Goal: Information Seeking & Learning: Learn about a topic

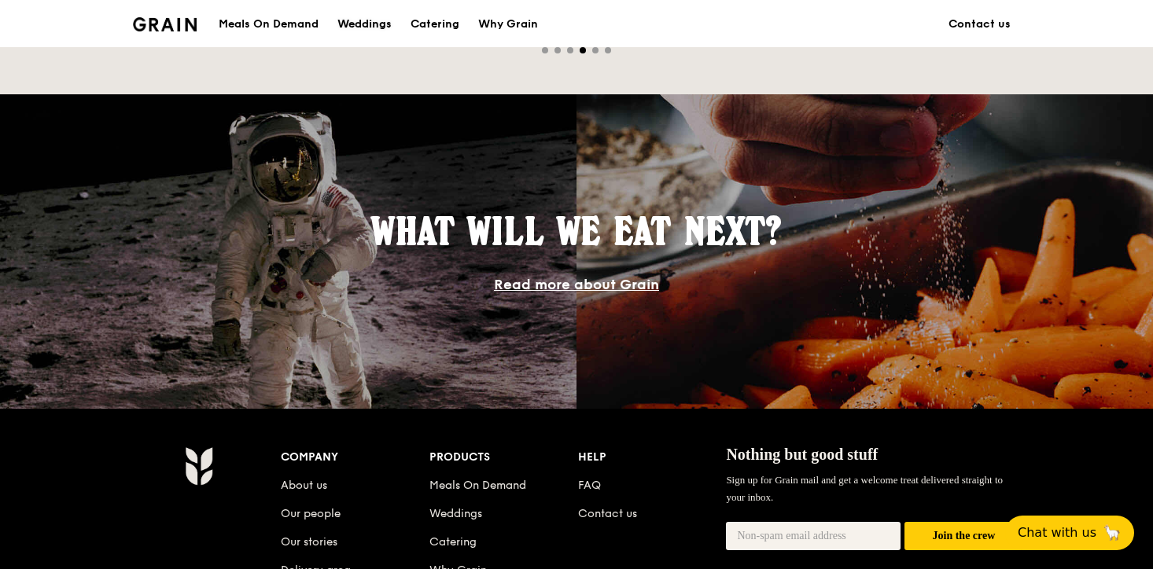
scroll to position [1529, 0]
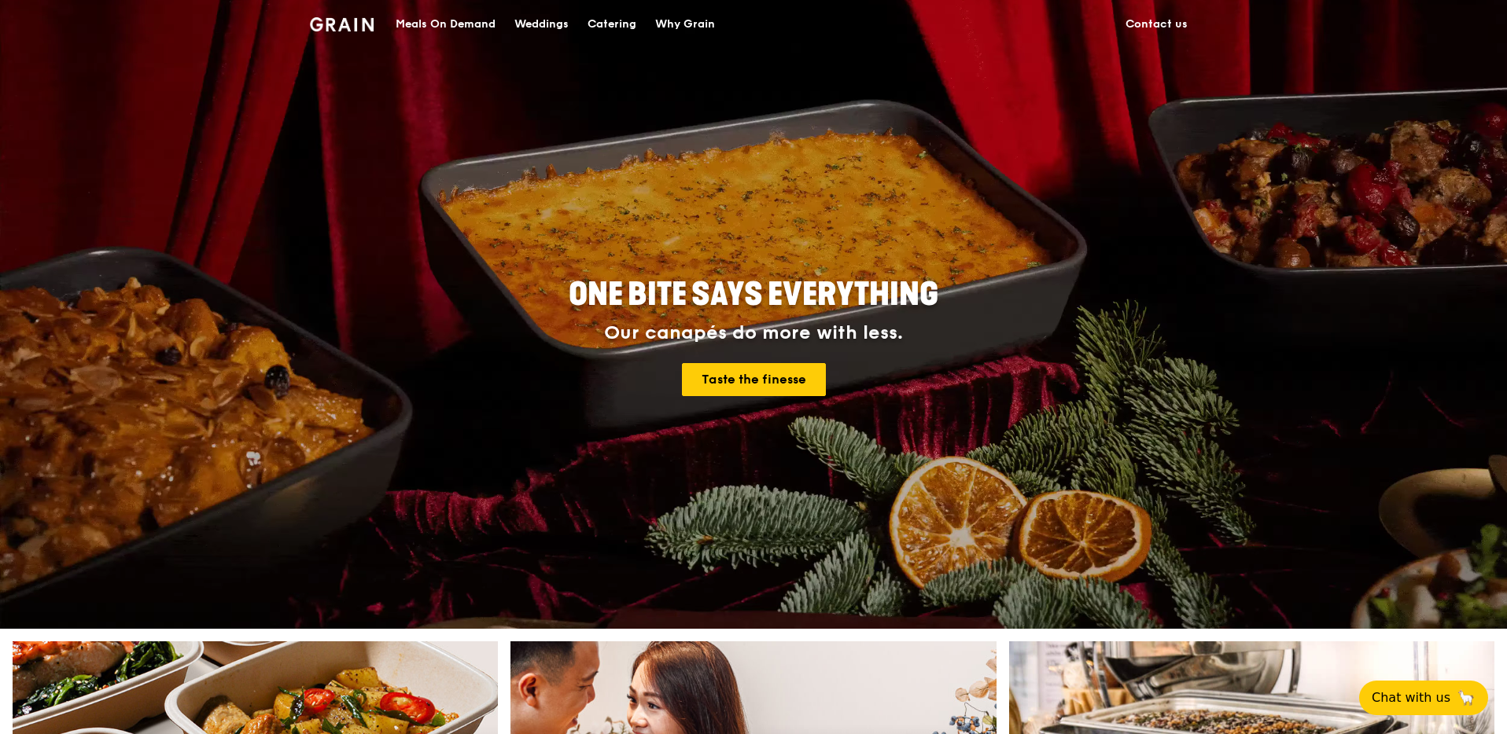
click at [461, 26] on div "Meals On Demand" at bounding box center [446, 24] width 100 height 47
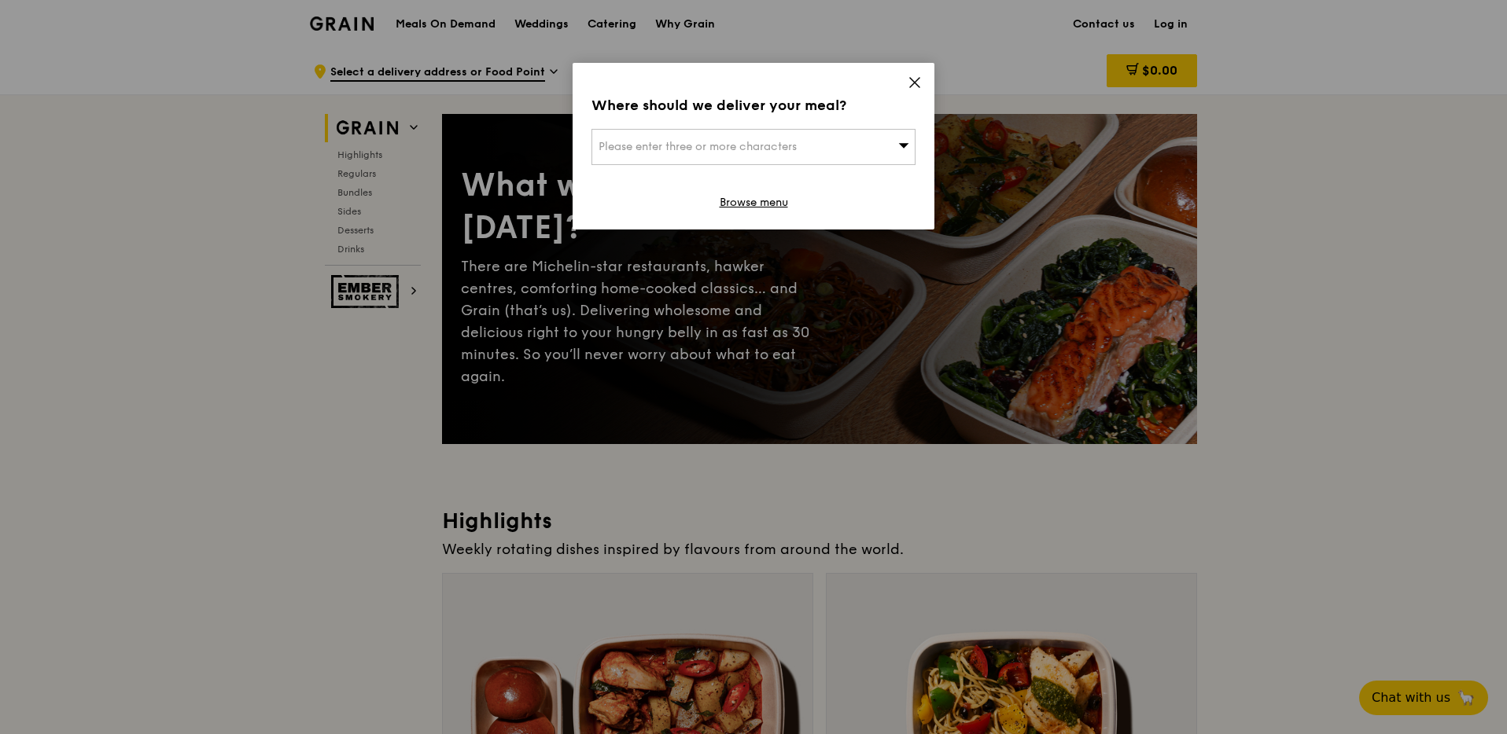
click at [909, 84] on icon at bounding box center [914, 82] width 14 height 14
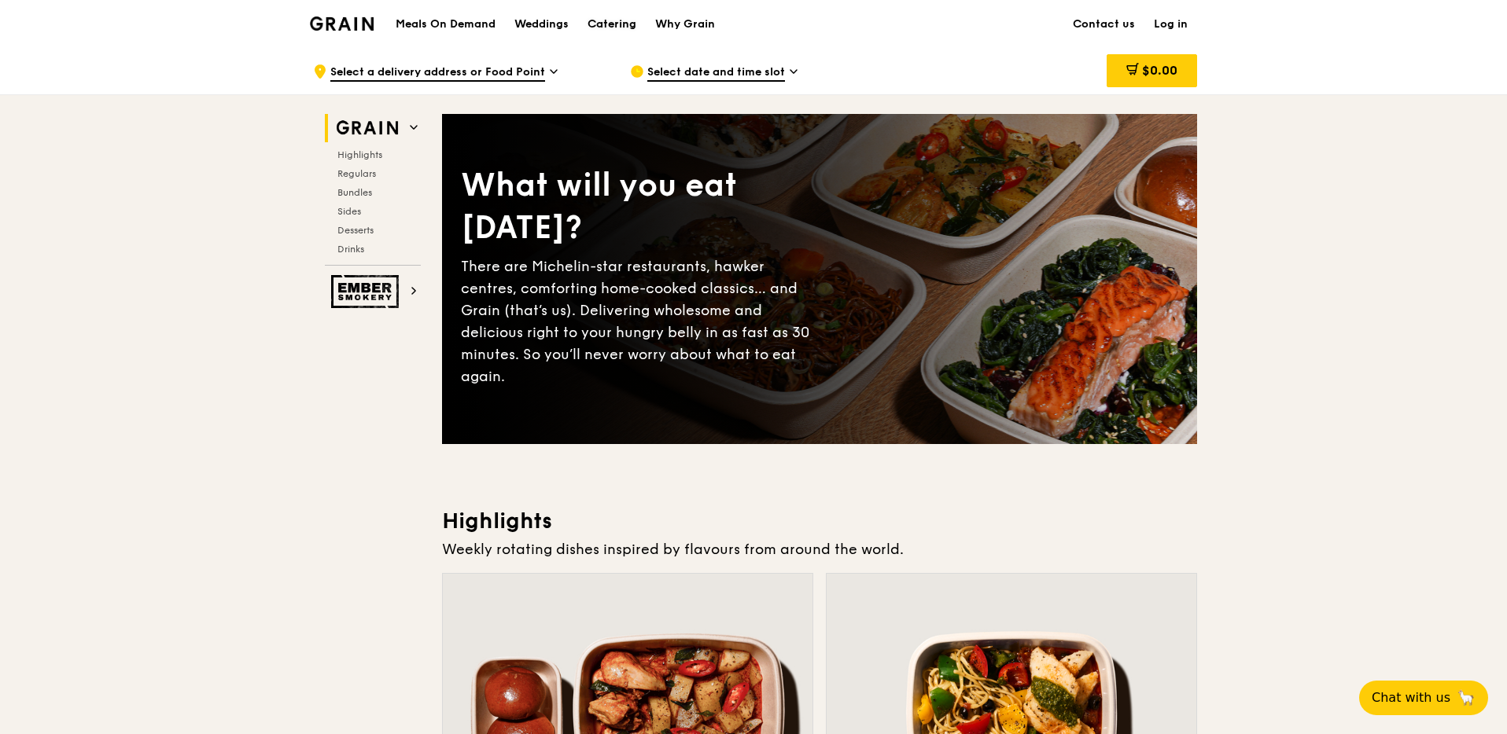
click at [592, 17] on div "Catering" at bounding box center [611, 24] width 49 height 47
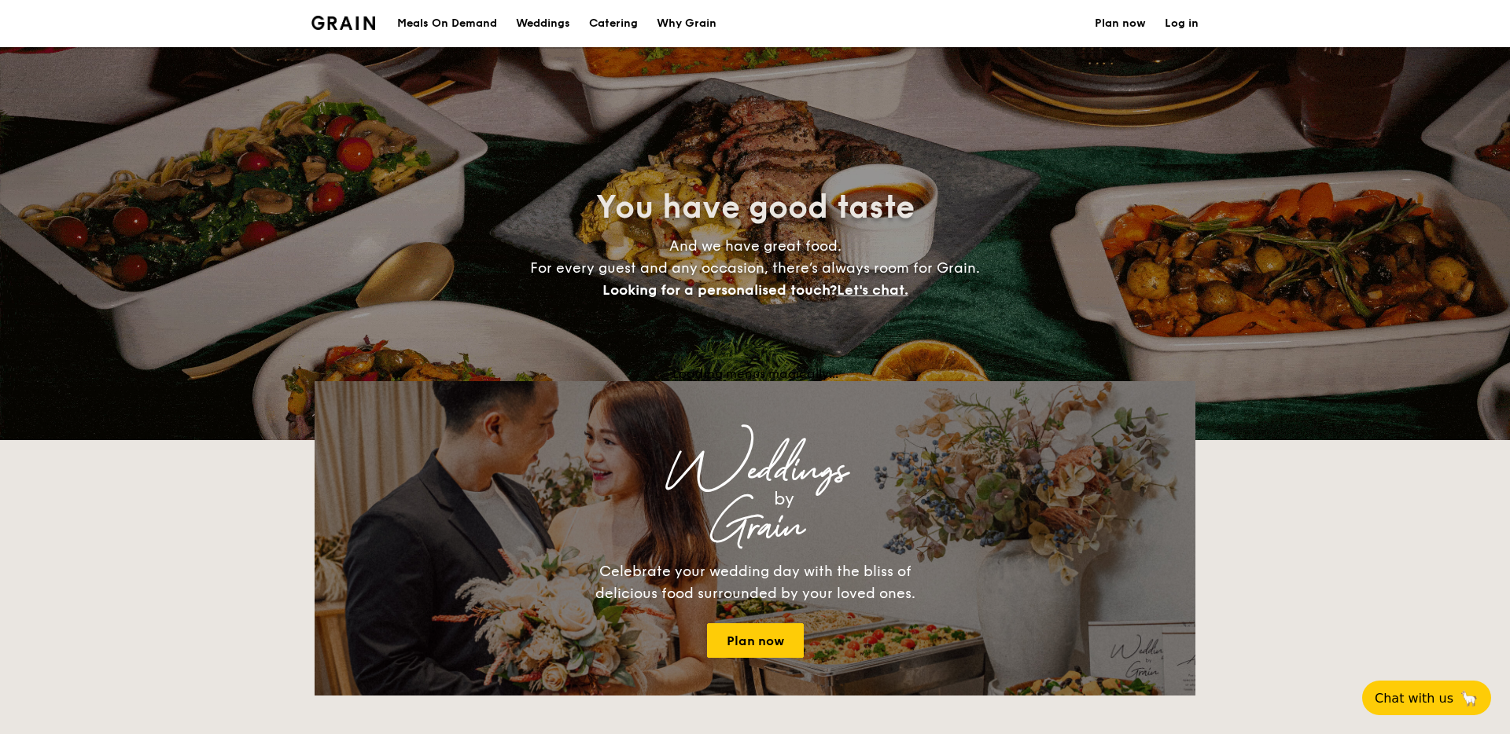
select select
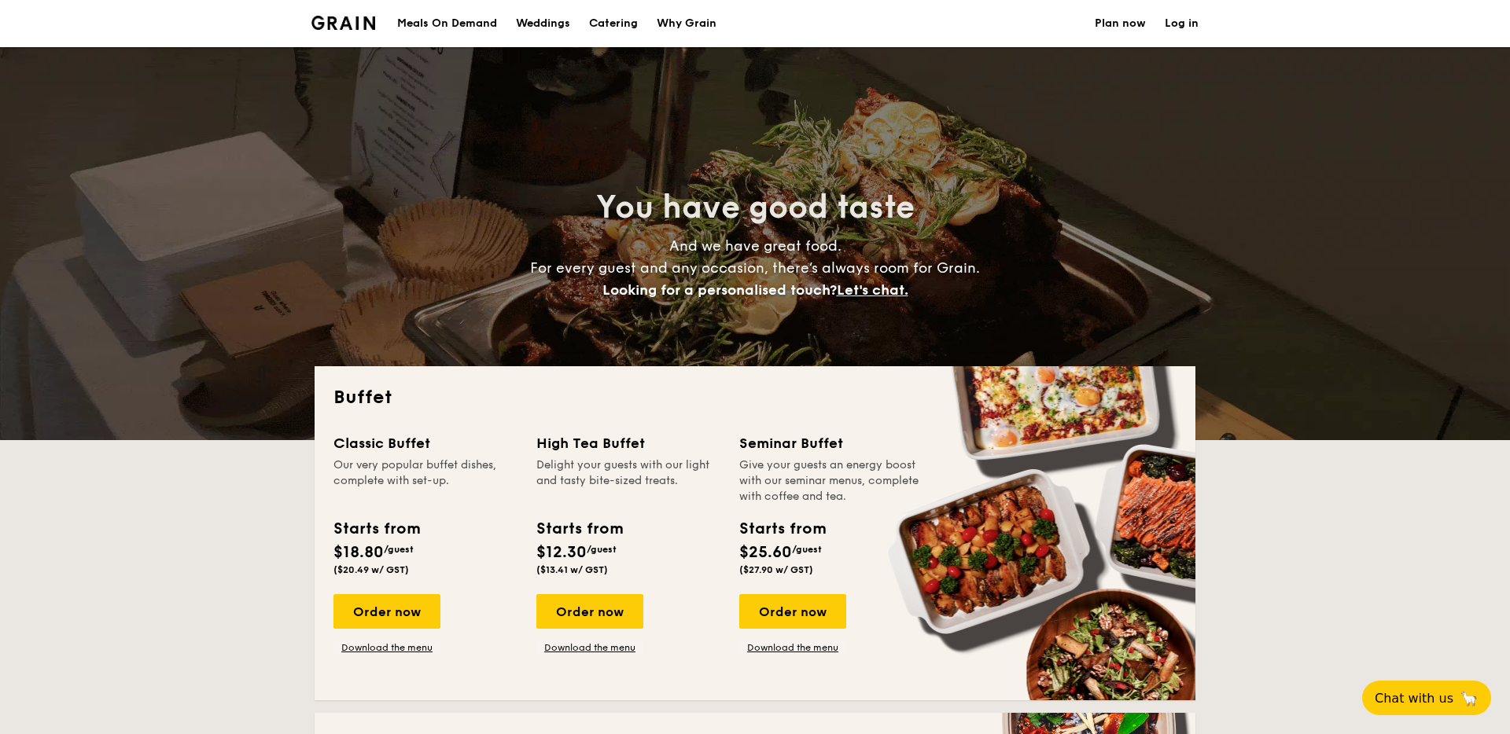
click at [679, 19] on div "Why Grain" at bounding box center [687, 23] width 60 height 47
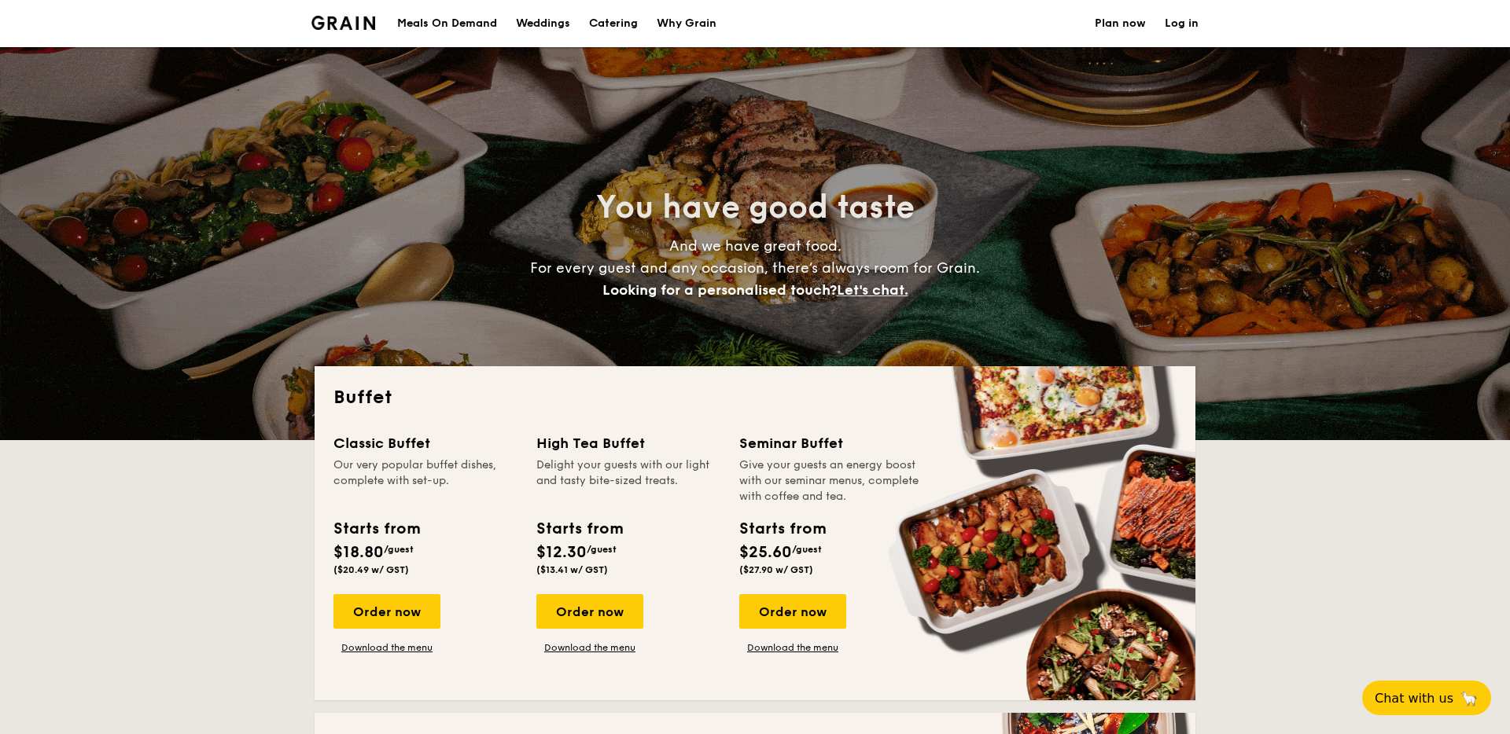
select select
click at [437, 22] on div "Meals On Demand" at bounding box center [447, 23] width 100 height 47
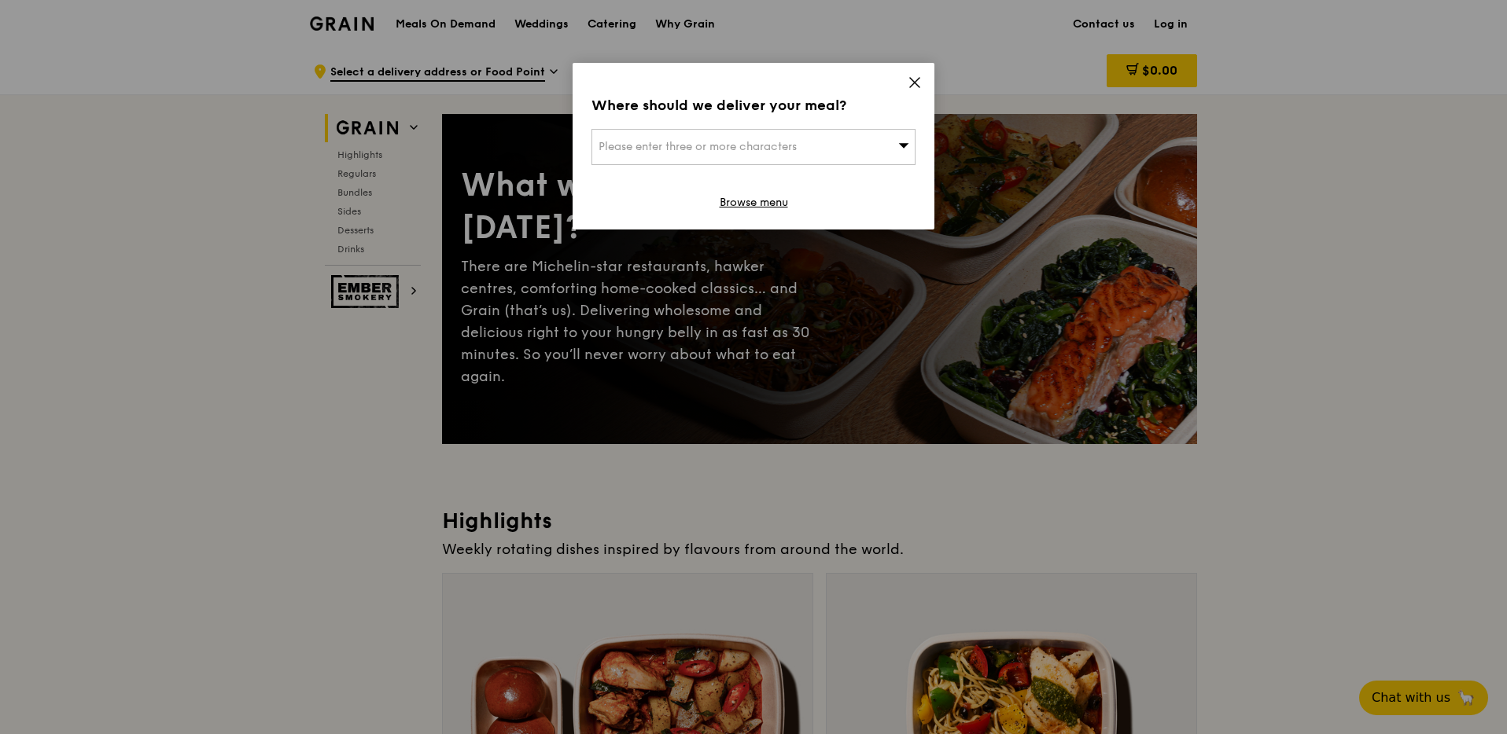
click at [919, 88] on icon at bounding box center [914, 82] width 14 height 14
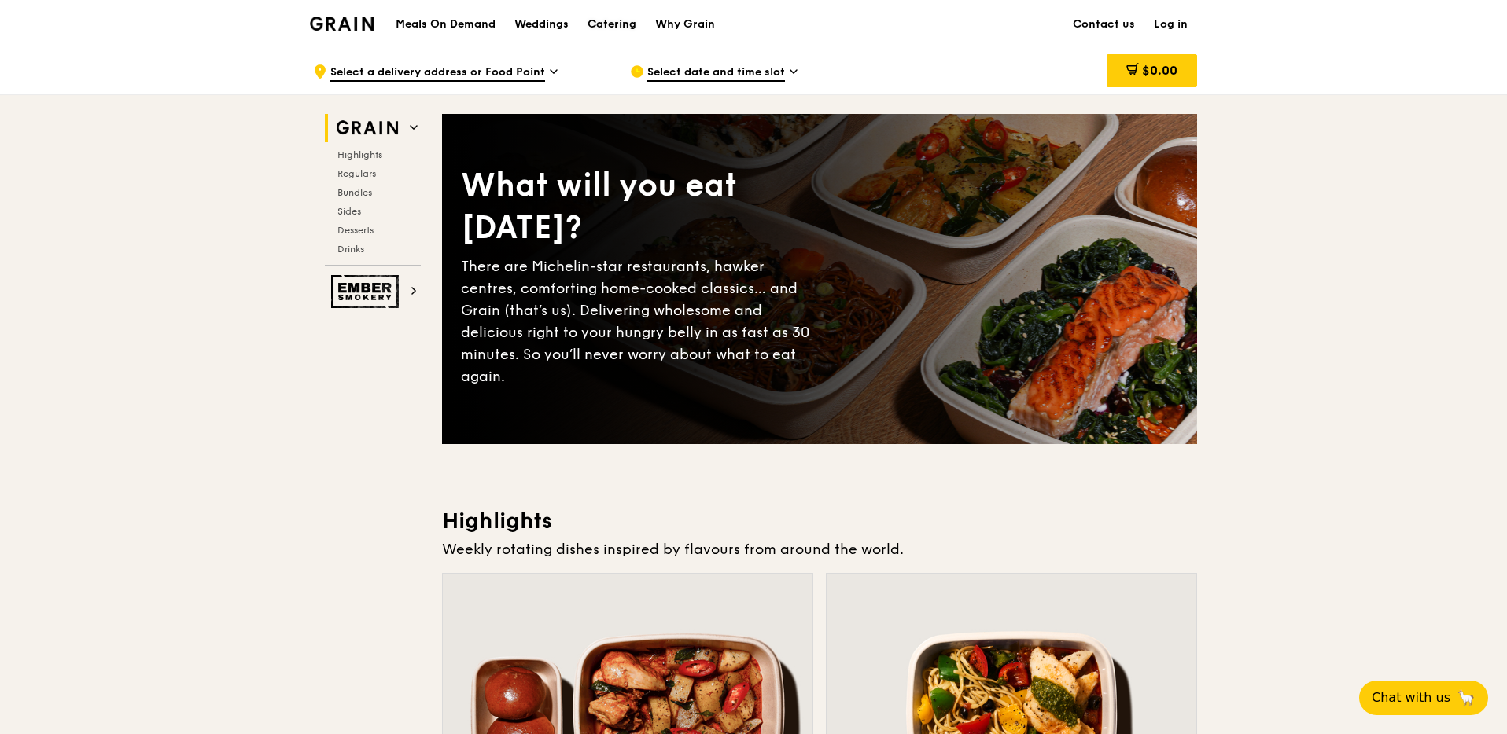
click at [609, 27] on div "Catering" at bounding box center [611, 24] width 49 height 47
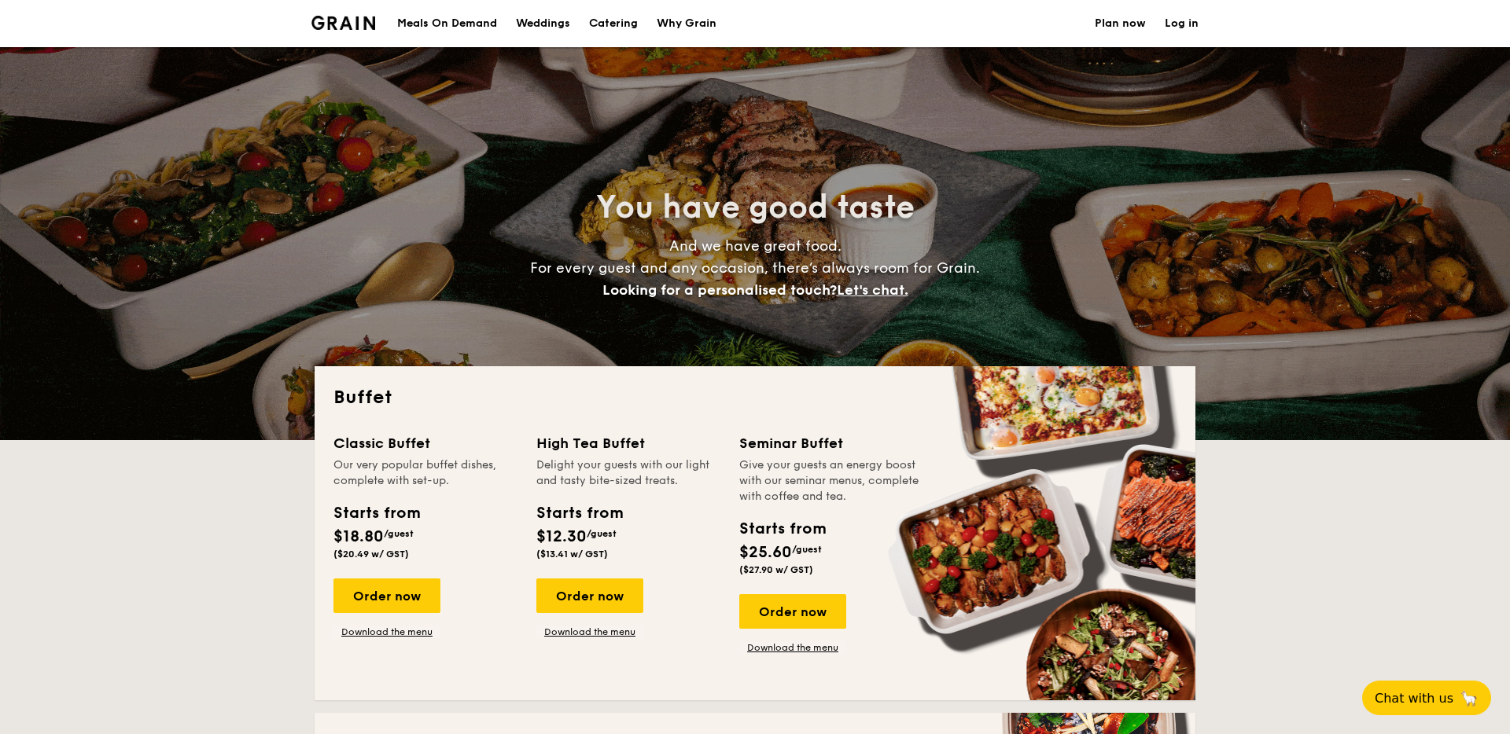
select select
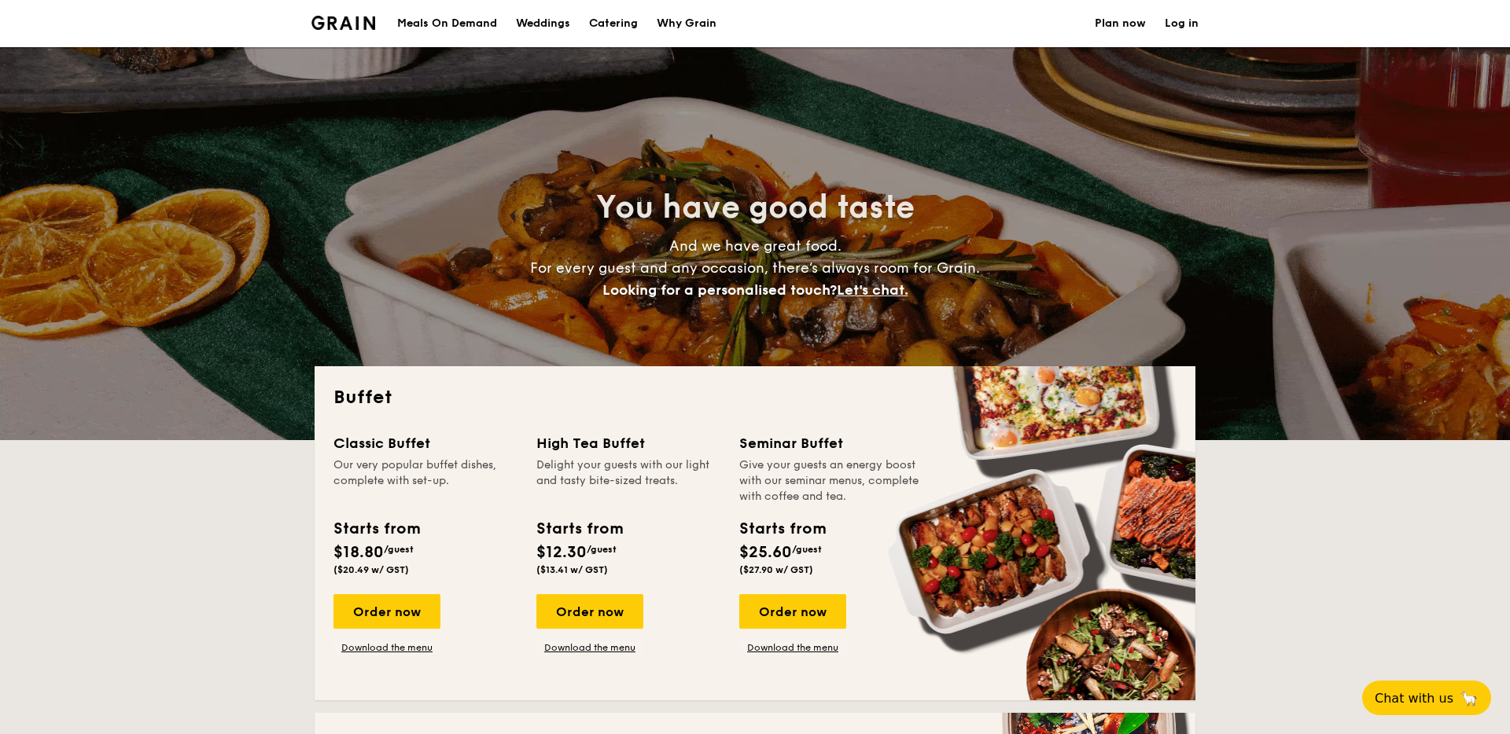
click at [352, 25] on img at bounding box center [343, 23] width 64 height 14
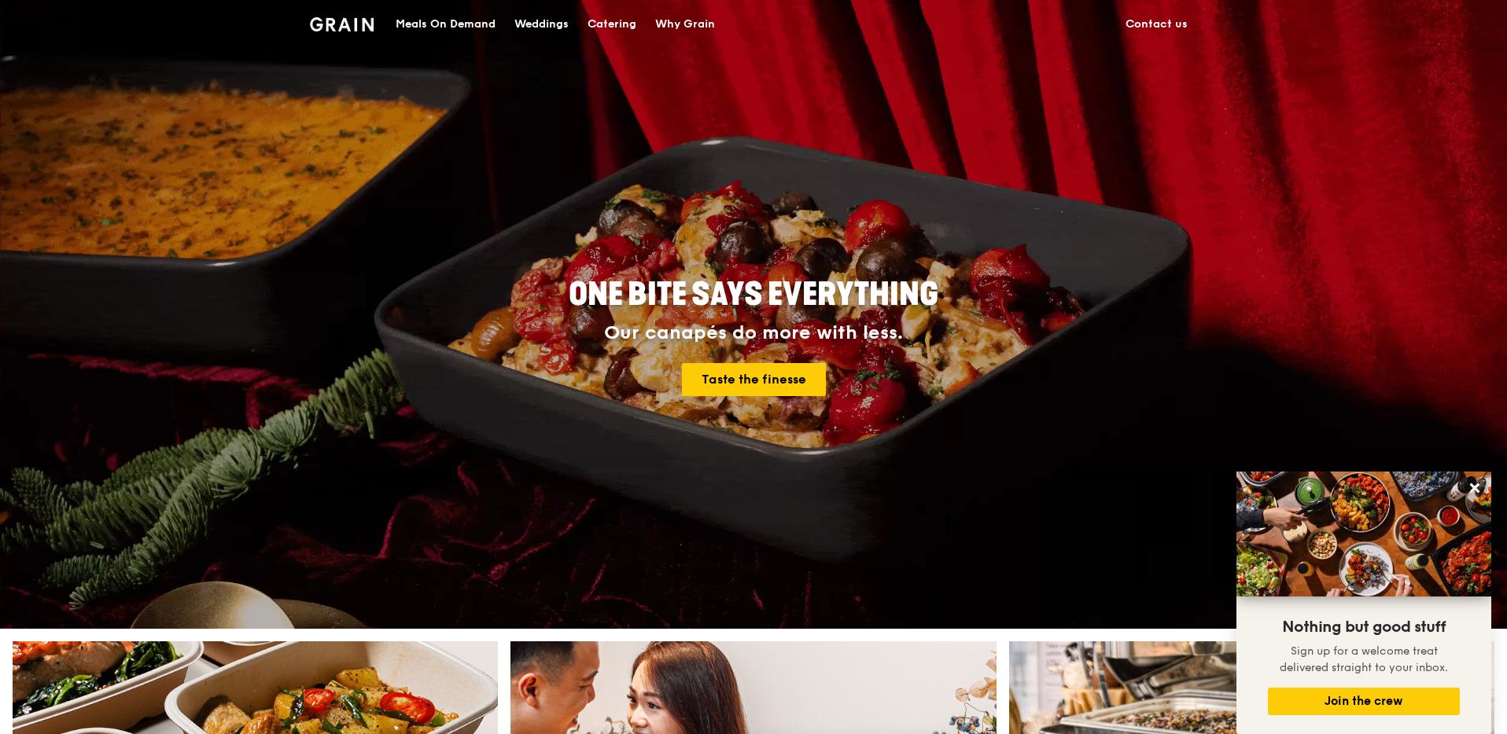
click at [1165, 30] on link "Contact us" at bounding box center [1156, 24] width 81 height 47
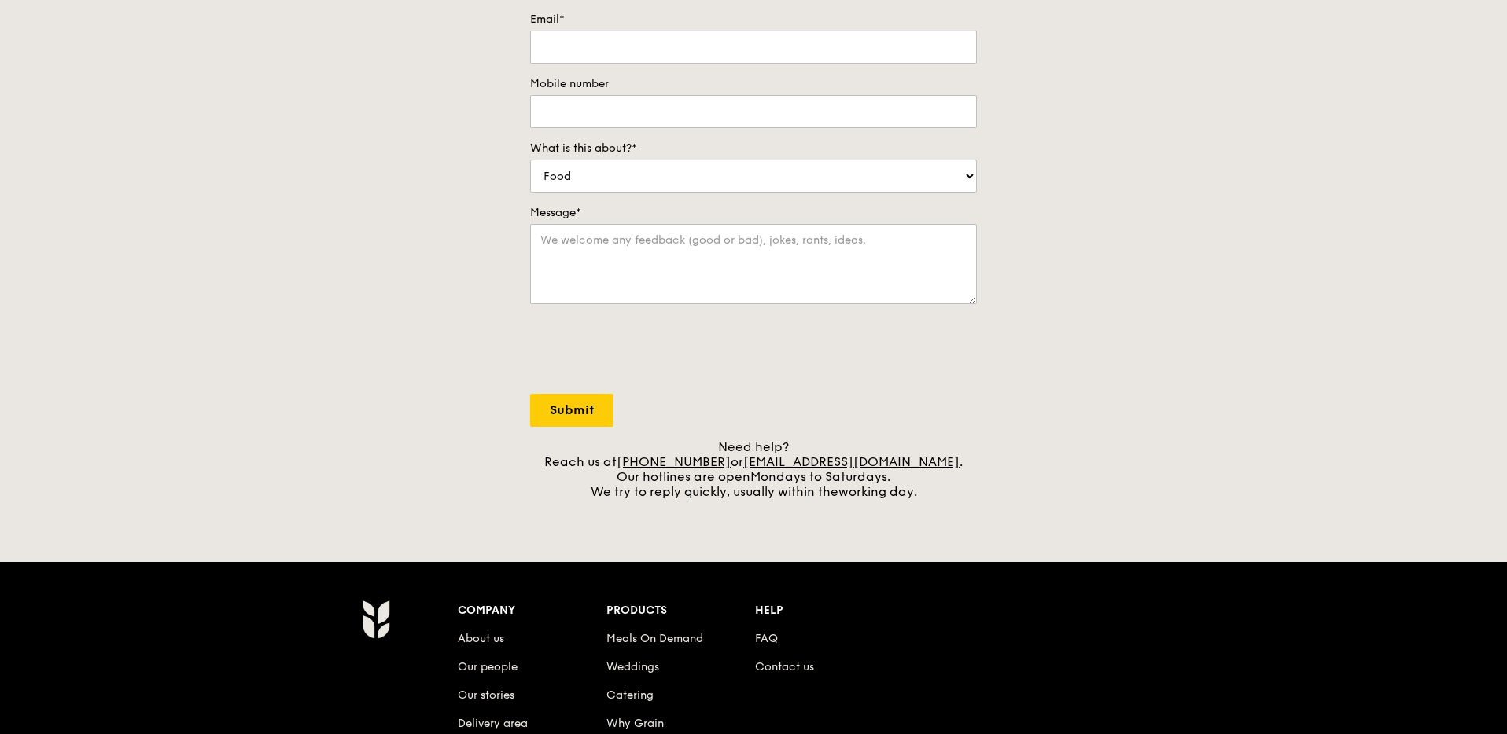
scroll to position [359, 0]
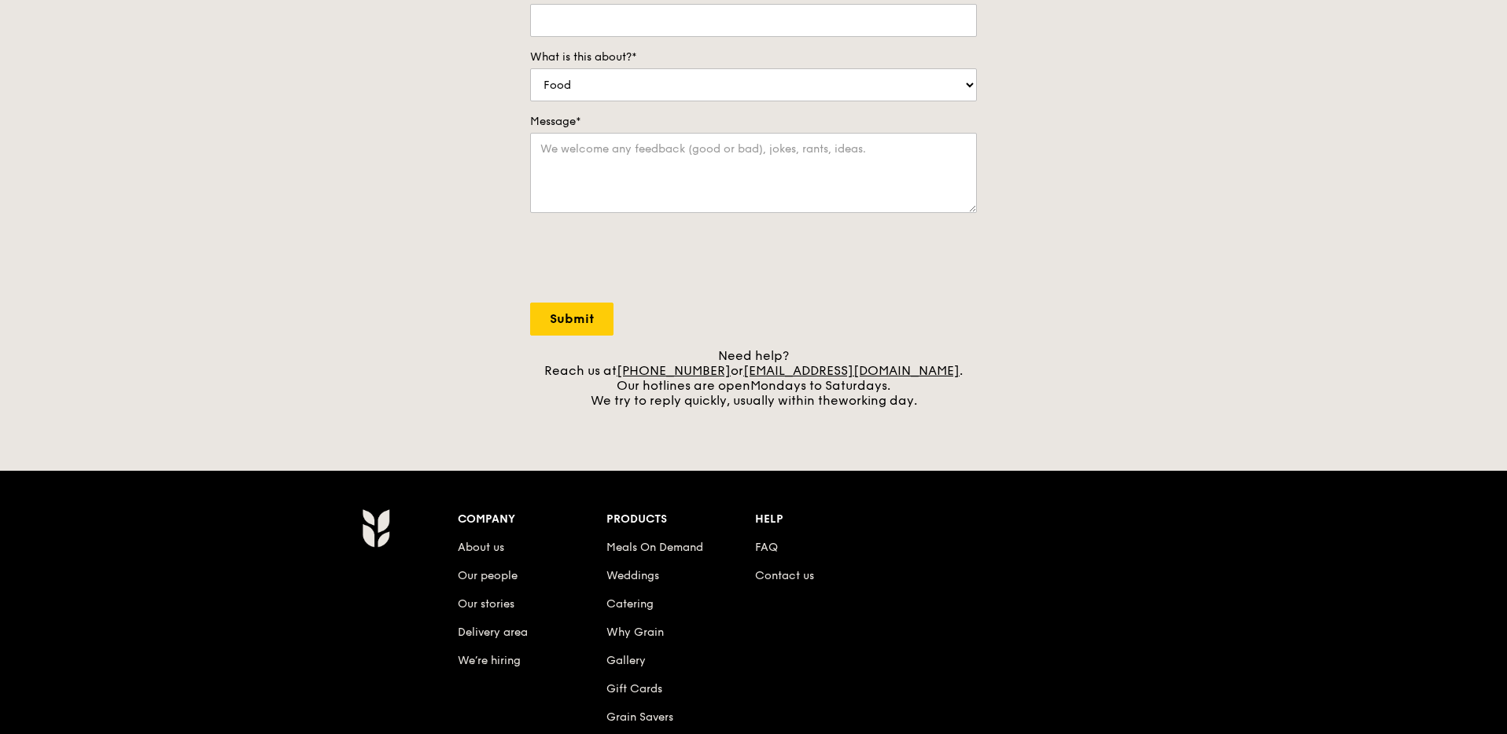
click at [635, 391] on div "Need help? Reach us at +65 3163 5335 or concierge@grain.com.sg . Our hotlines a…" at bounding box center [753, 378] width 447 height 60
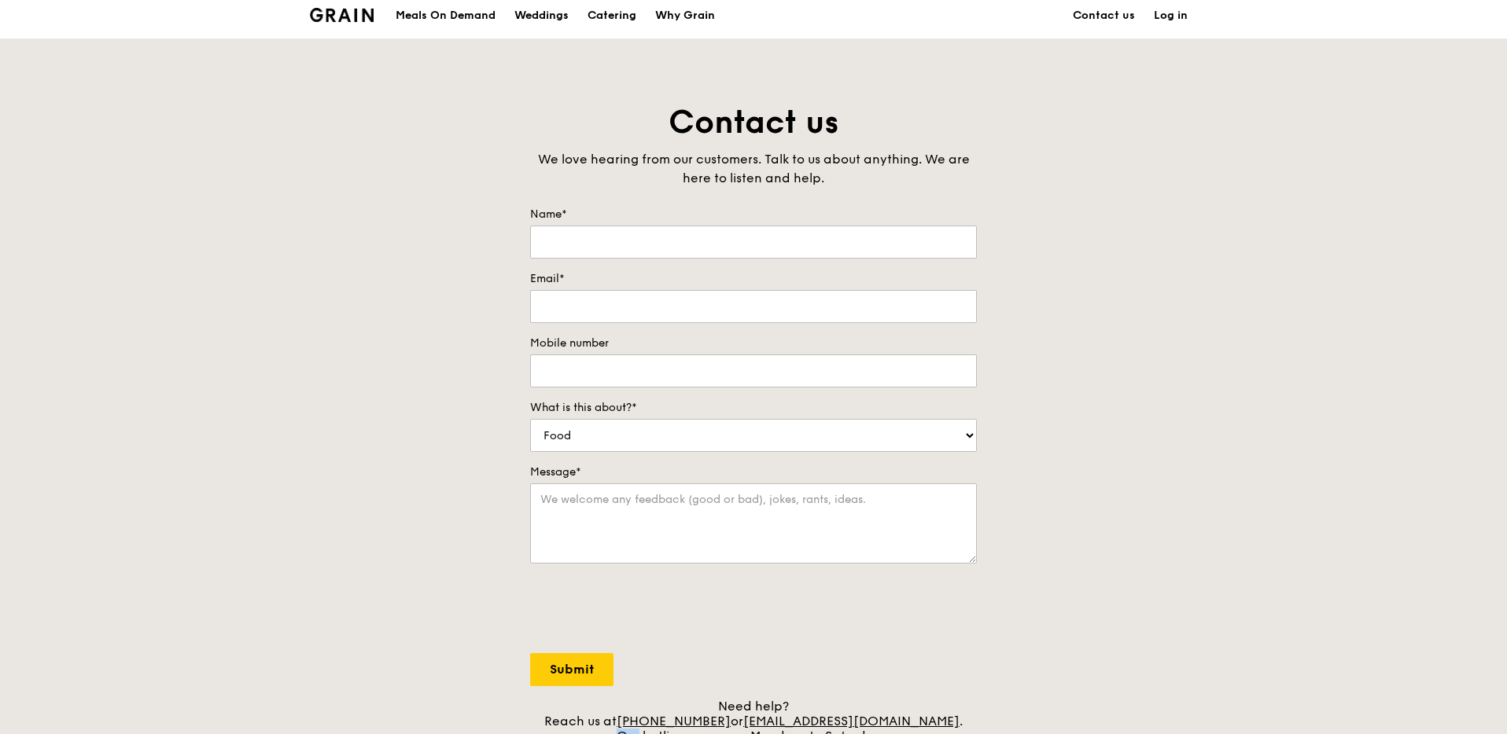
scroll to position [0, 0]
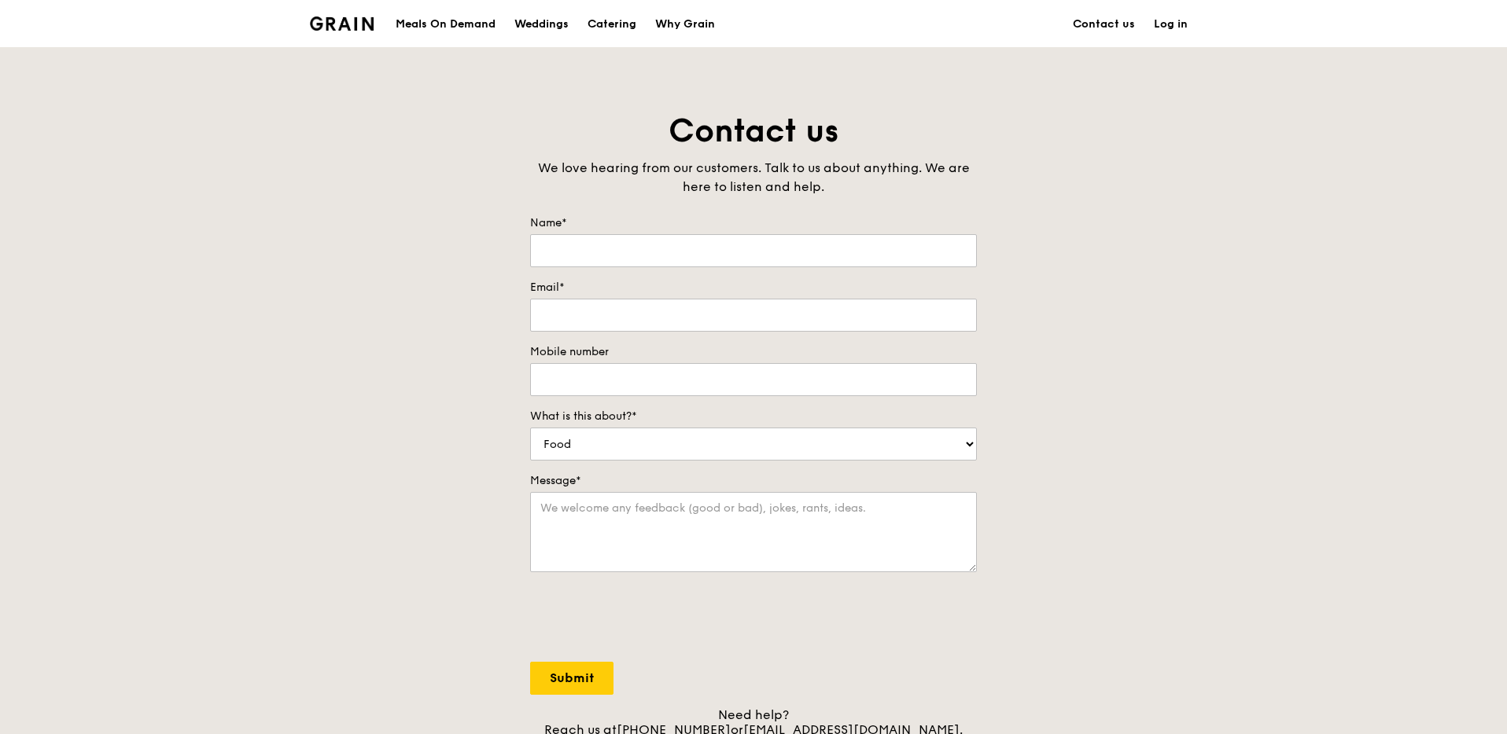
click at [420, 65] on div "Grain logo Meals On Demand Weddings Catering Why Grain Contact us Log in Contac…" at bounding box center [753, 648] width 1507 height 1296
click at [336, 39] on div "Grain logo" at bounding box center [342, 22] width 64 height 47
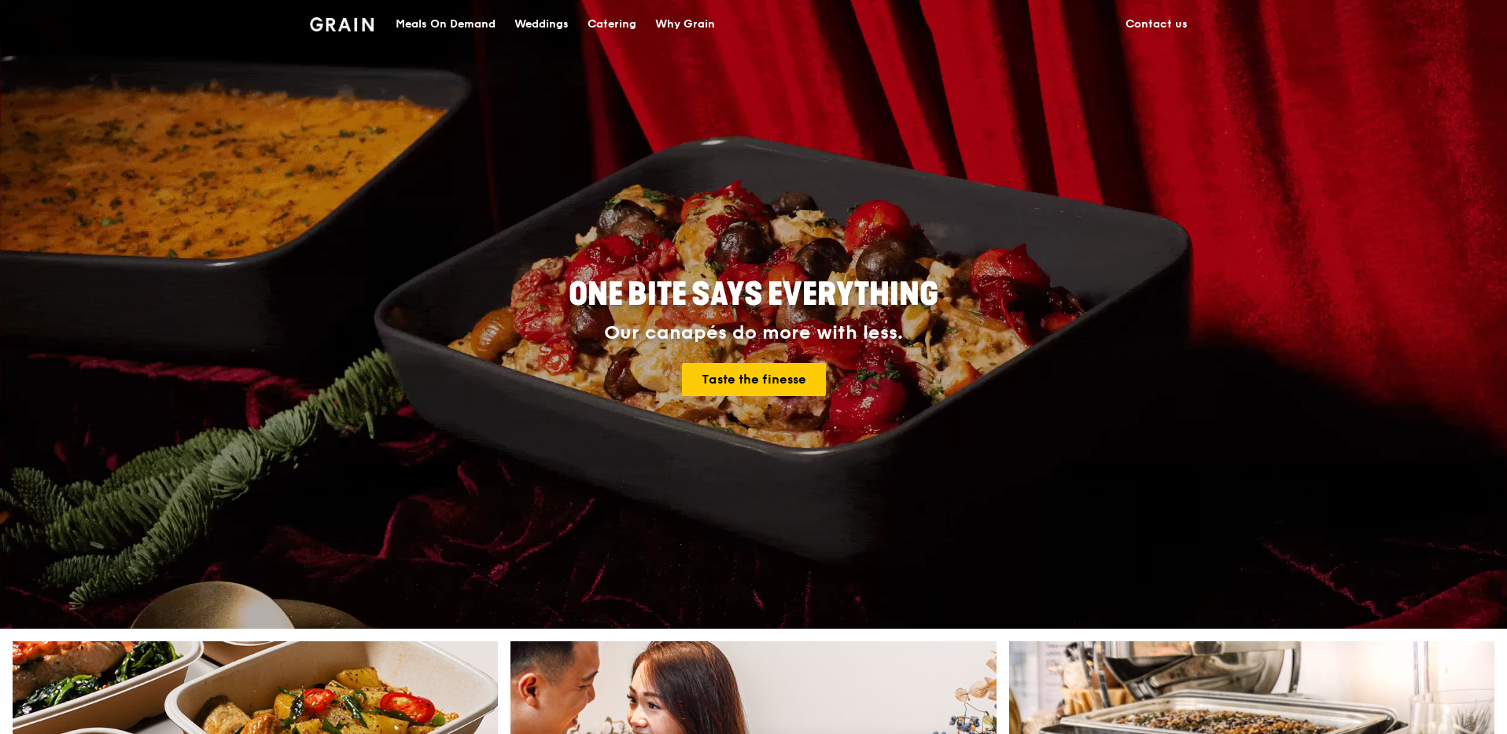
click at [544, 24] on div "Weddings" at bounding box center [541, 24] width 54 height 47
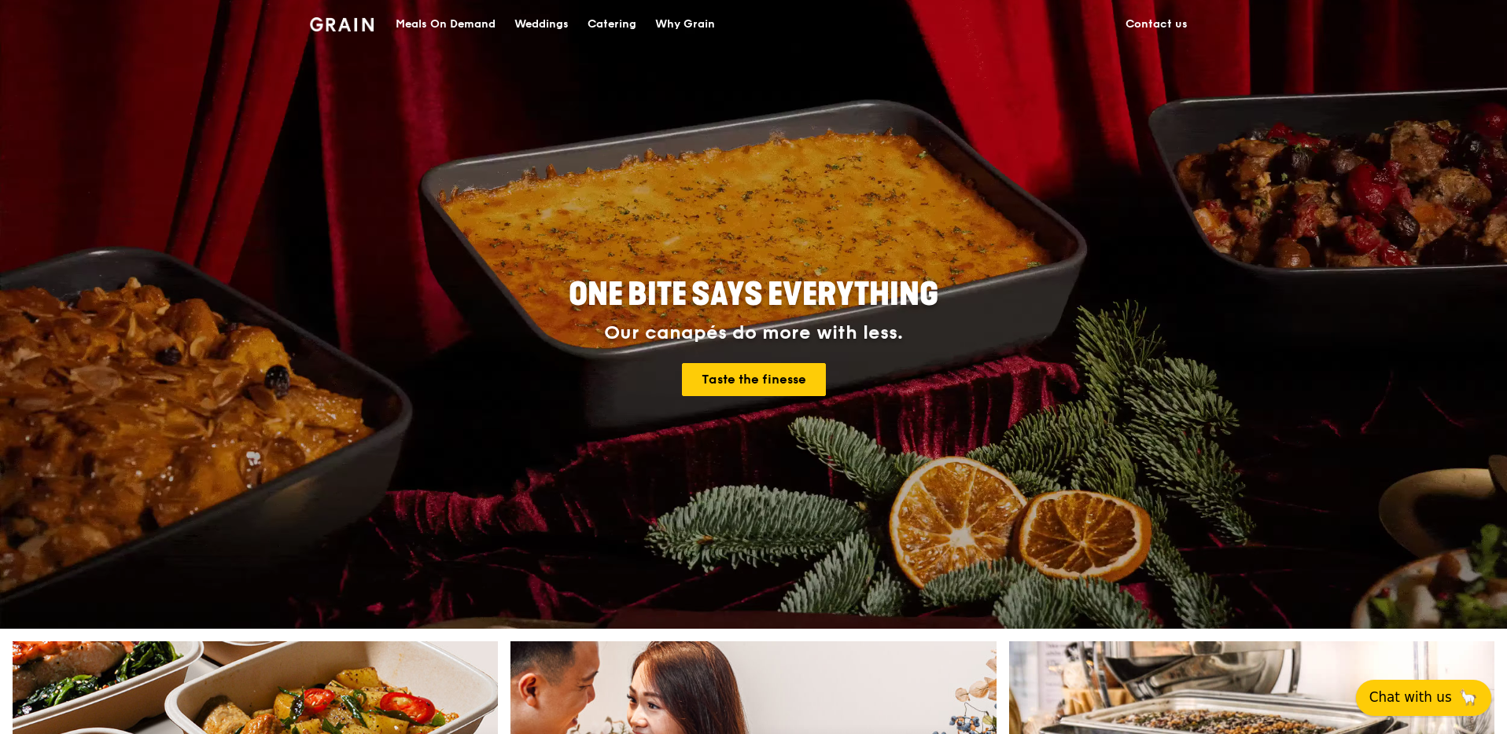
click at [1419, 698] on span "Chat with us" at bounding box center [1410, 698] width 83 height 20
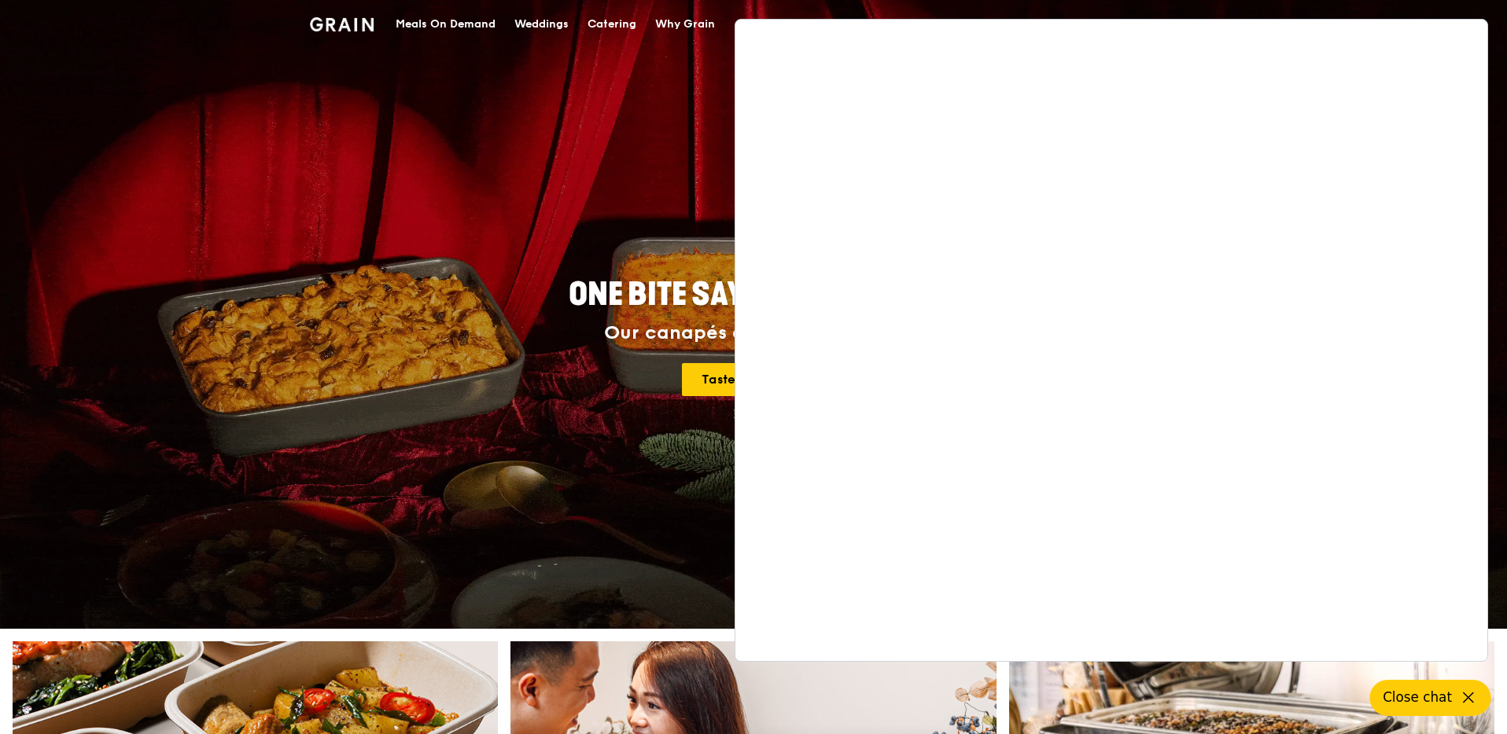
click at [604, 219] on div "ONE BITE SAYS EVERYTHING Our canapés do more with less. Taste the finesse" at bounding box center [753, 338] width 881 height 582
click at [546, 27] on div "Weddings" at bounding box center [541, 24] width 54 height 47
